Goal: Contribute content

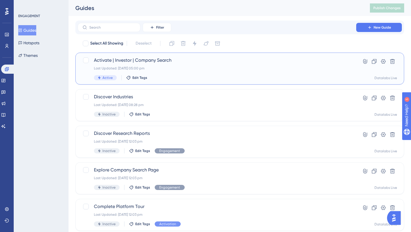
click at [171, 57] on span "Activate | Investor | Company Search" at bounding box center [217, 60] width 246 height 7
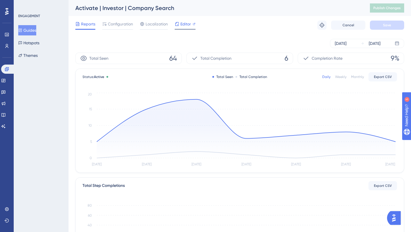
click at [185, 26] on span "Editor" at bounding box center [185, 24] width 11 height 7
click at [380, 8] on span "Publish Changes" at bounding box center [386, 8] width 27 height 5
